Goal: Task Accomplishment & Management: Use online tool/utility

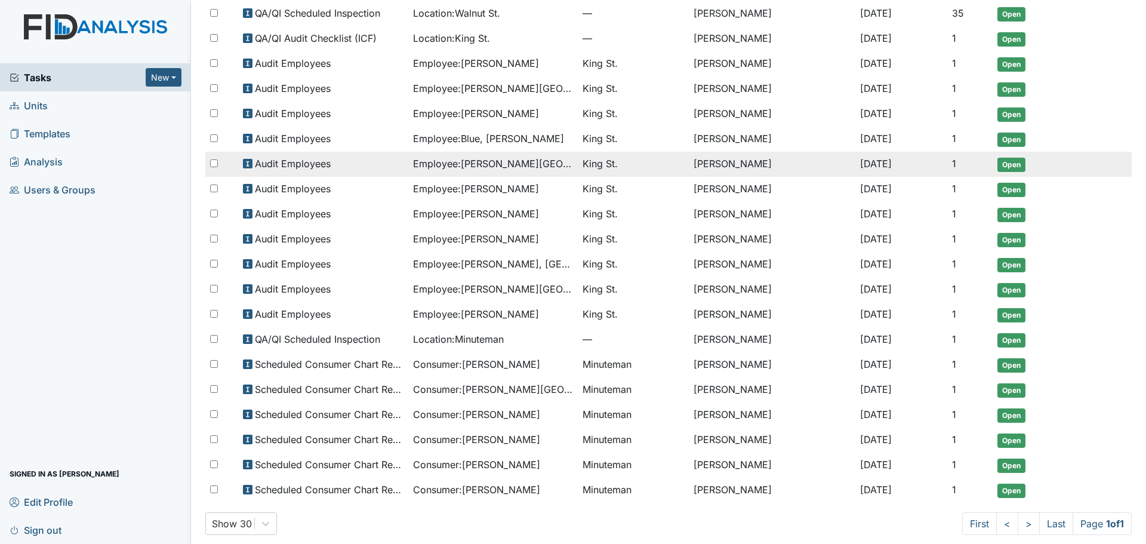
scroll to position [147, 0]
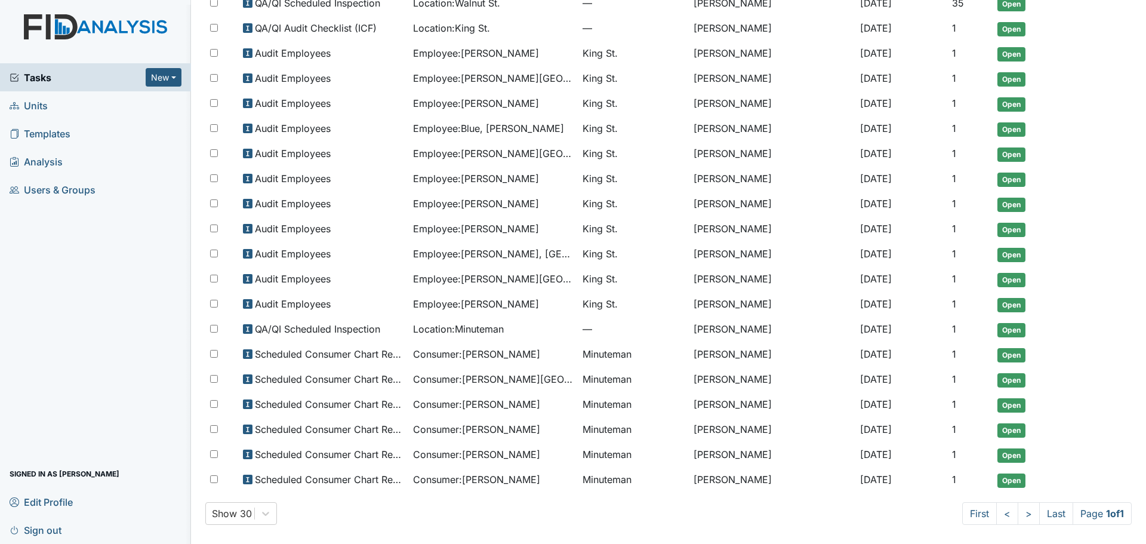
click at [54, 99] on link "Units" at bounding box center [95, 105] width 191 height 28
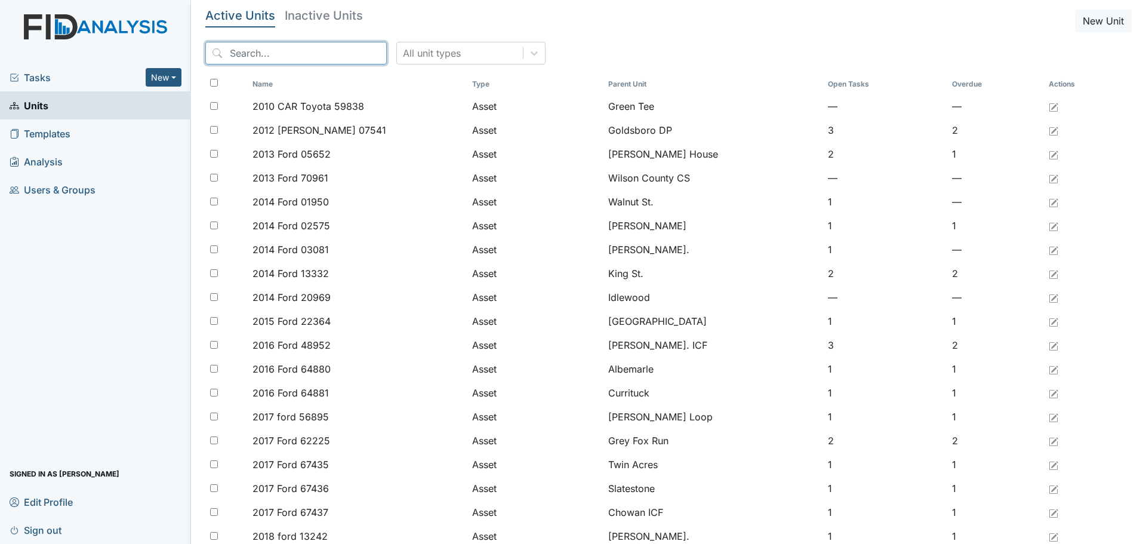
click at [331, 45] on input "search" at bounding box center [295, 53] width 181 height 23
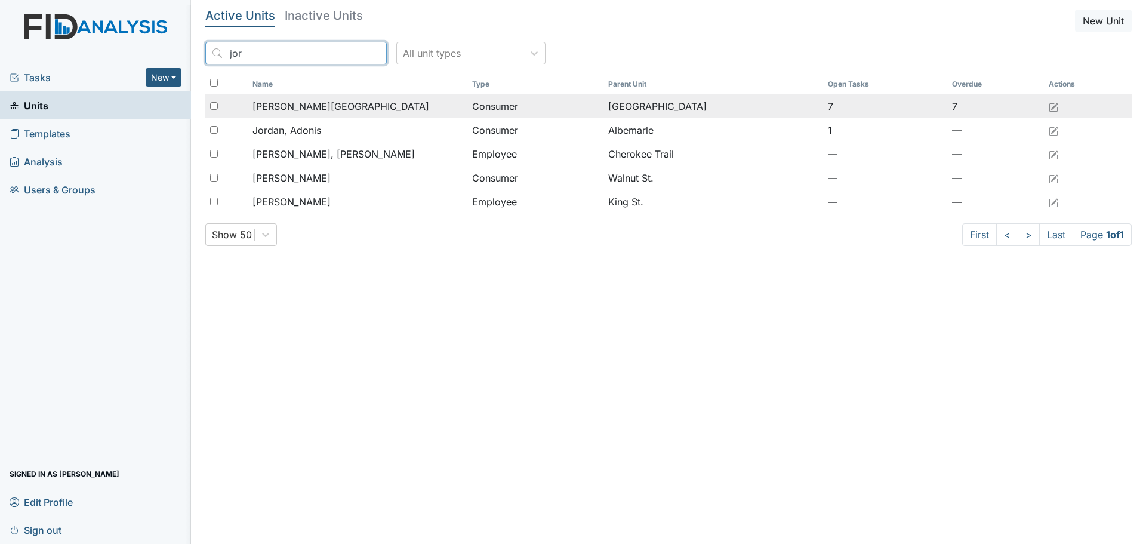
type input "jor"
click at [347, 99] on div "[PERSON_NAME][GEOGRAPHIC_DATA]" at bounding box center [357, 106] width 210 height 14
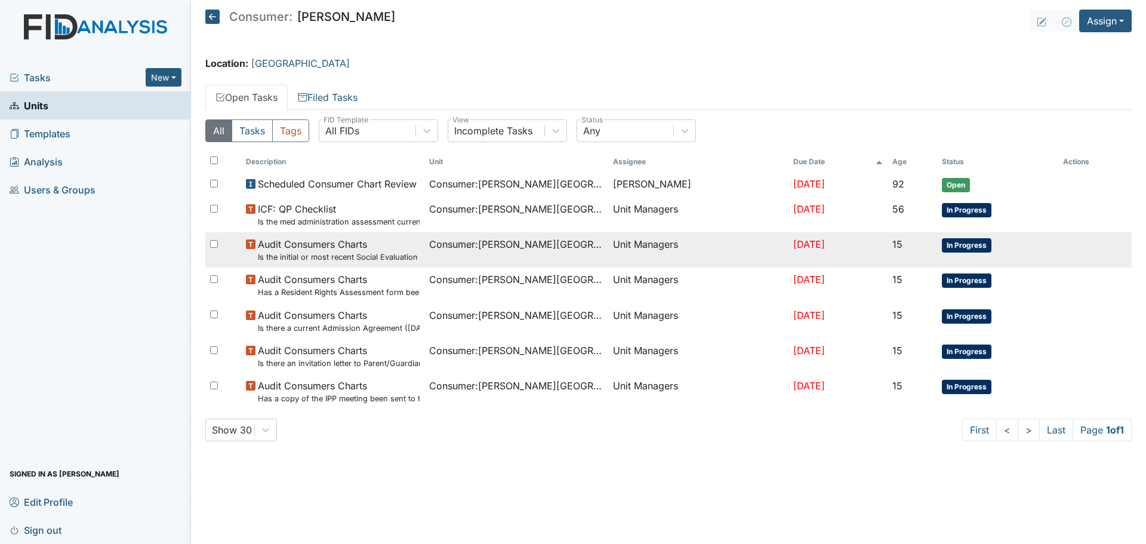
click at [390, 246] on span "Audit Consumers Charts Is the initial or most recent Social Evaluation in the c…" at bounding box center [339, 250] width 162 height 26
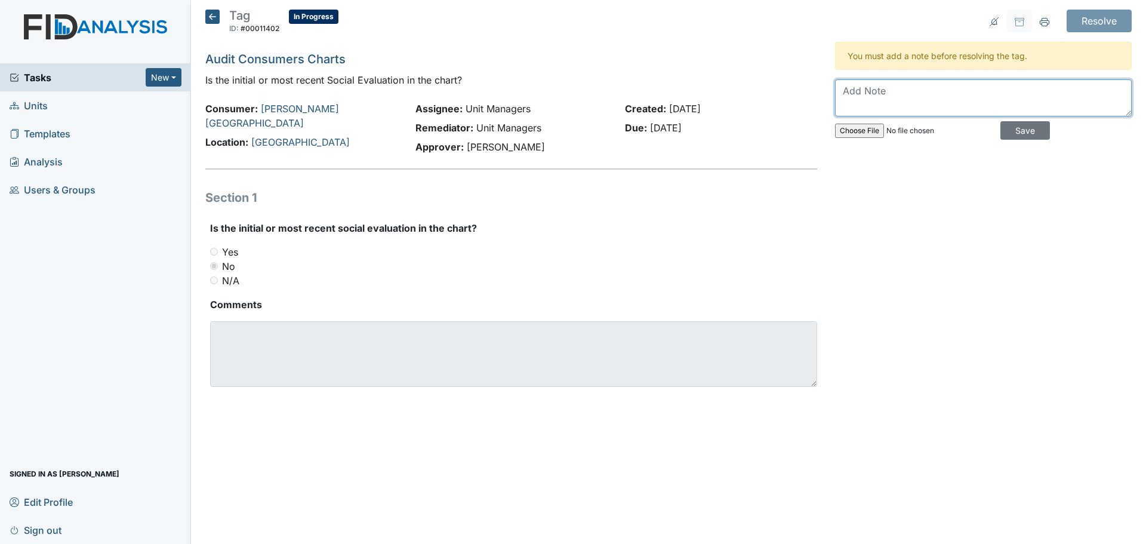
click at [952, 100] on textarea at bounding box center [983, 97] width 297 height 37
type textarea "Social Eval uploaded to Therap."
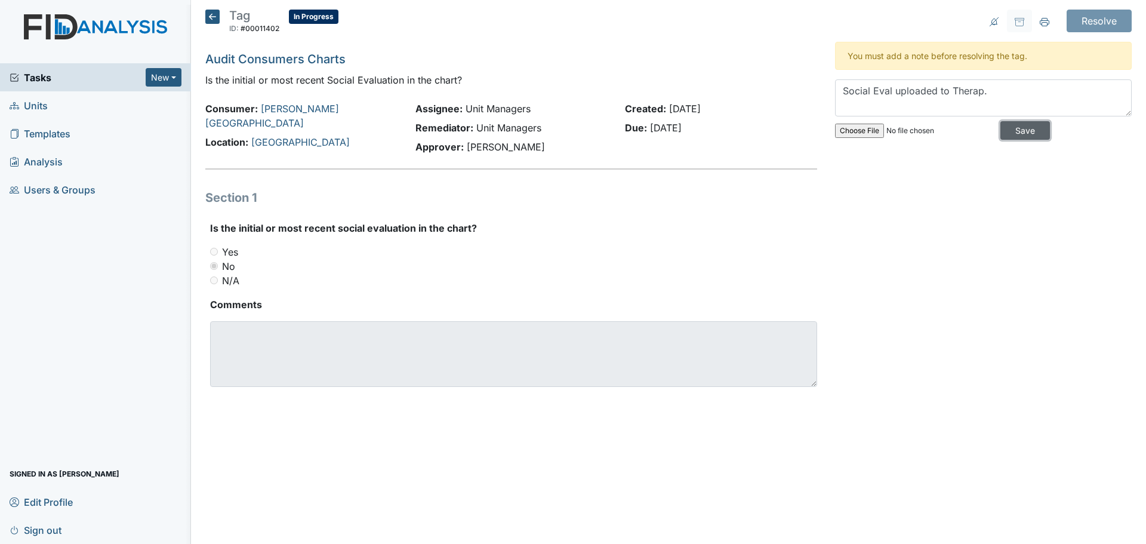
click at [1016, 130] on input "Save" at bounding box center [1025, 130] width 50 height 18
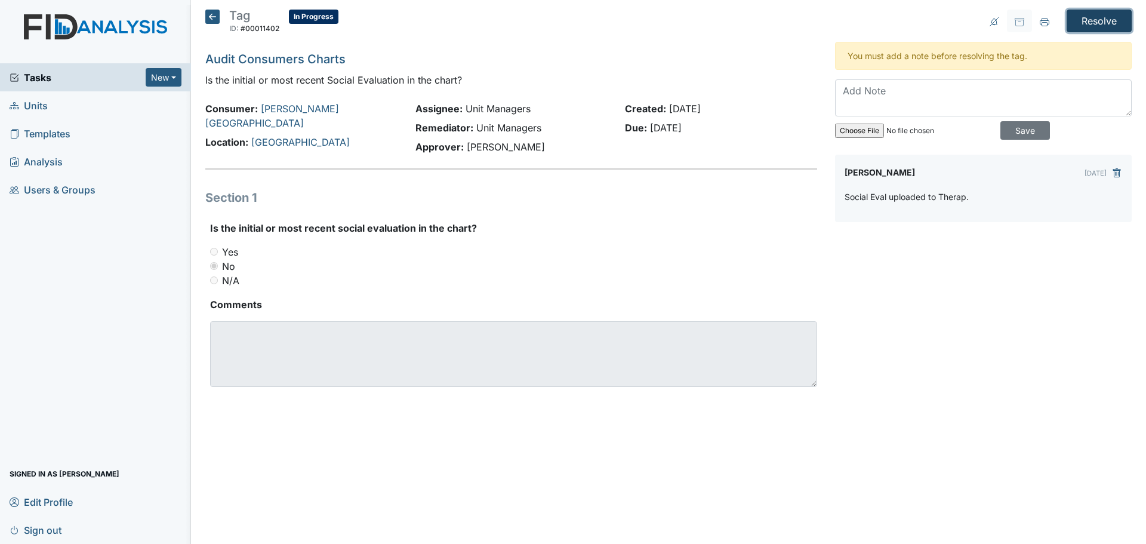
click at [1115, 21] on input "Resolve" at bounding box center [1098, 21] width 65 height 23
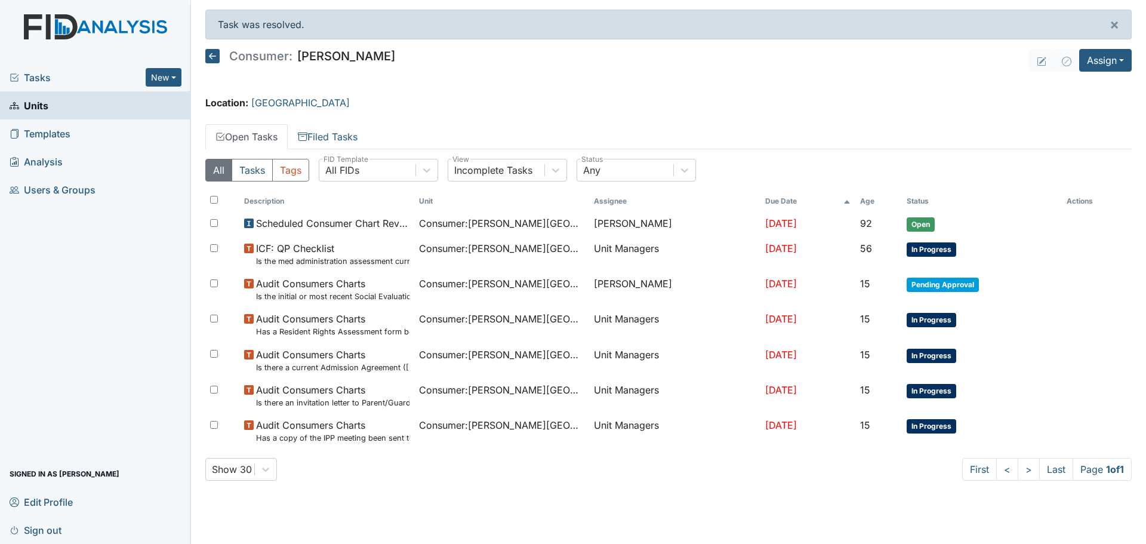
click at [64, 72] on span "Tasks" at bounding box center [78, 77] width 136 height 14
click at [33, 81] on span "Tasks" at bounding box center [78, 77] width 136 height 14
